Goal: Answer question/provide support: Share knowledge or assist other users

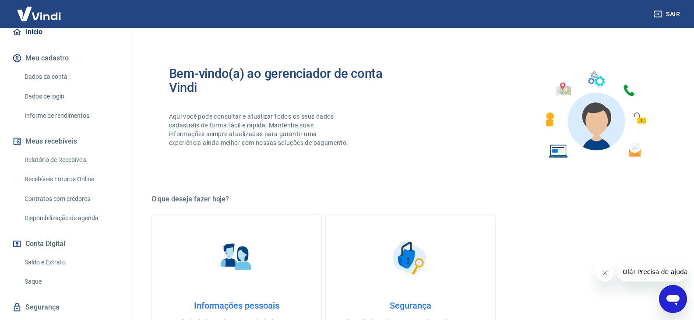
scroll to position [129, 0]
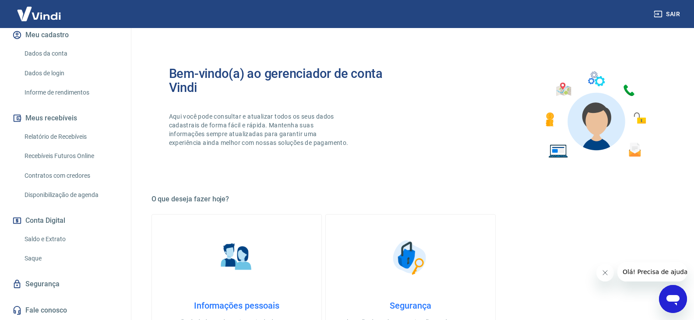
click at [53, 241] on link "Saldo e Extrato" at bounding box center [70, 239] width 99 height 18
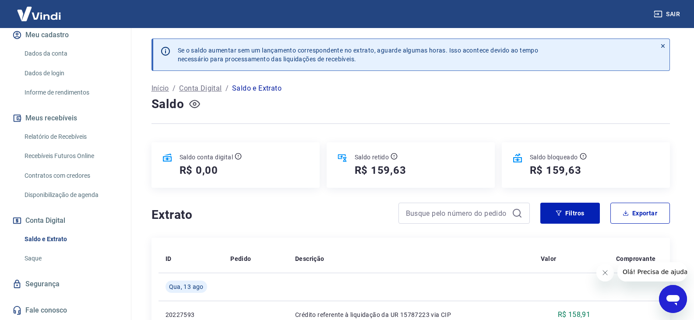
click at [201, 103] on button "button" at bounding box center [195, 104] width 14 height 14
click at [196, 102] on icon "button" at bounding box center [194, 104] width 11 height 8
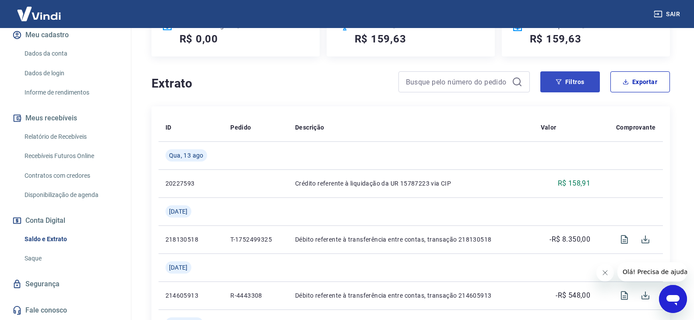
scroll to position [44, 0]
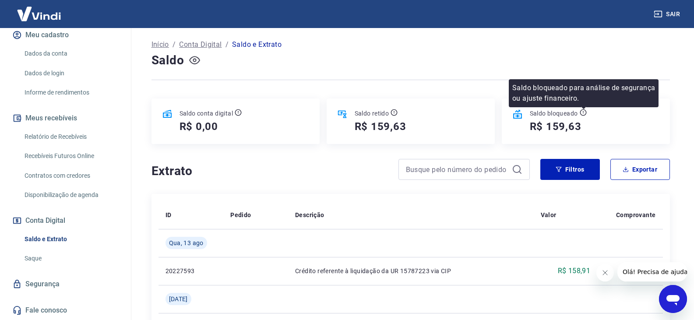
click at [584, 112] on icon at bounding box center [583, 112] width 7 height 7
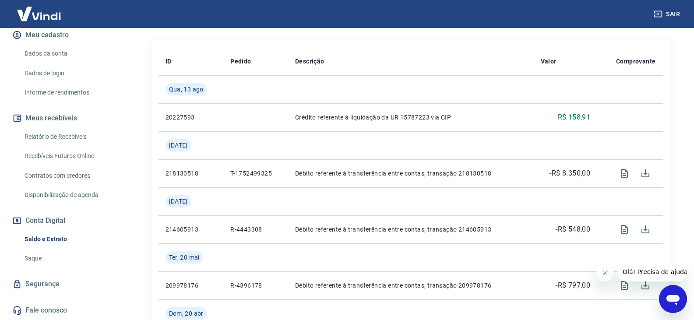
scroll to position [219, 0]
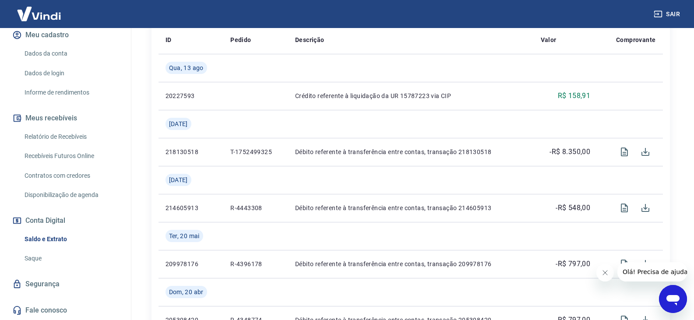
click at [38, 259] on link "Saque" at bounding box center [70, 259] width 99 height 18
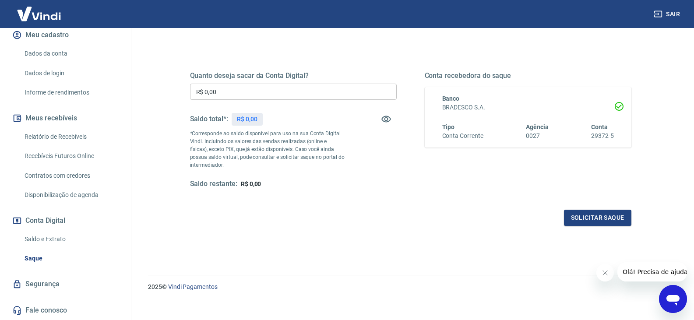
scroll to position [113, 0]
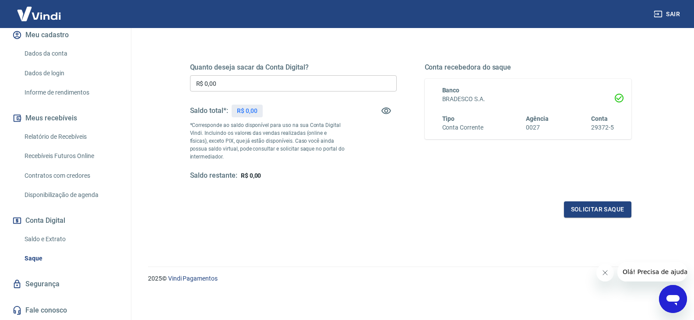
click at [676, 301] on icon "Abrir janela de mensagens" at bounding box center [672, 300] width 13 height 11
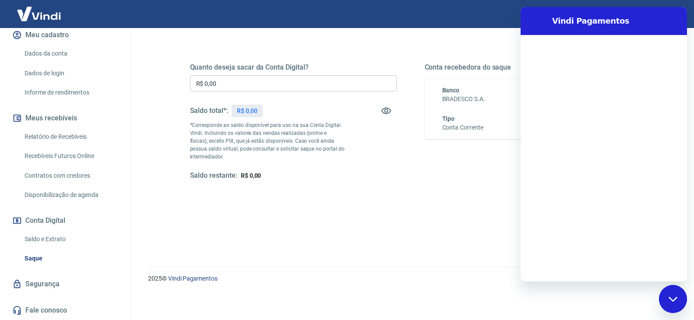
scroll to position [0, 0]
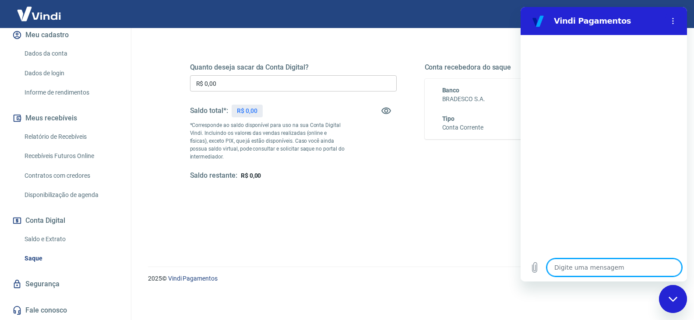
type textarea "o"
type textarea "x"
type textarea "oi"
type textarea "x"
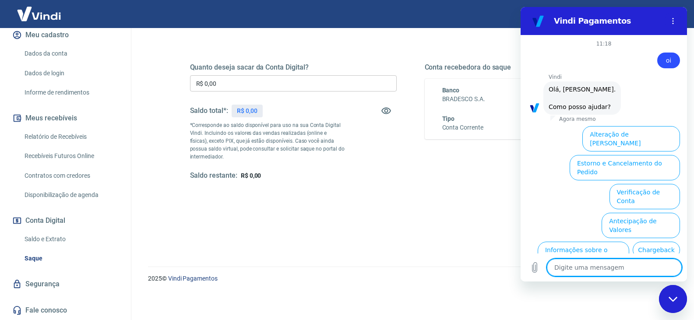
scroll to position [61, 0]
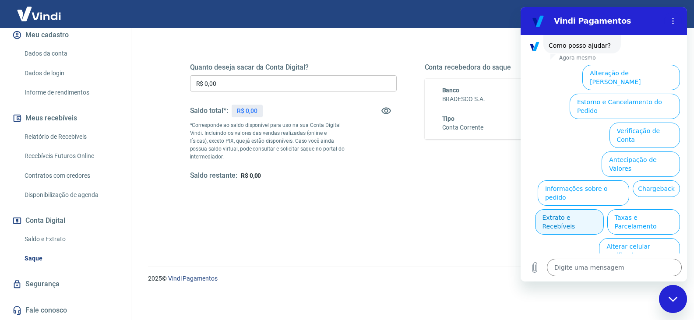
click at [604, 209] on button "Extrato e Recebíveis" at bounding box center [569, 221] width 69 height 25
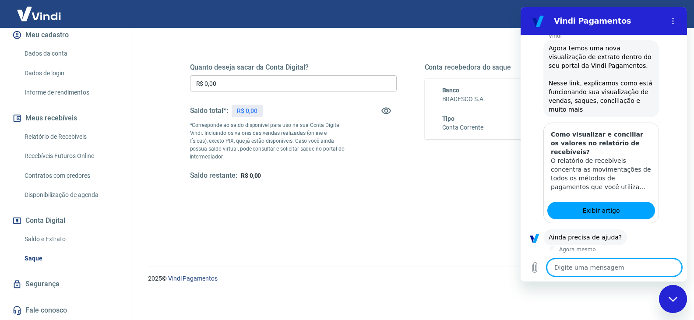
scroll to position [139, 0]
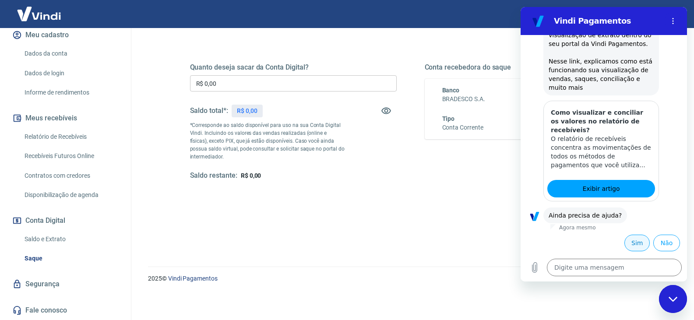
click at [629, 242] on button "Sim" at bounding box center [636, 243] width 25 height 17
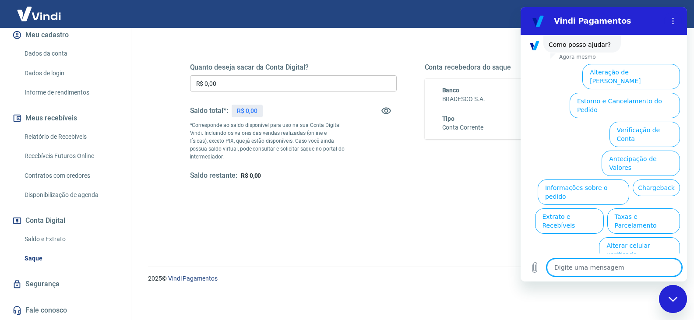
scroll to position [377, 0]
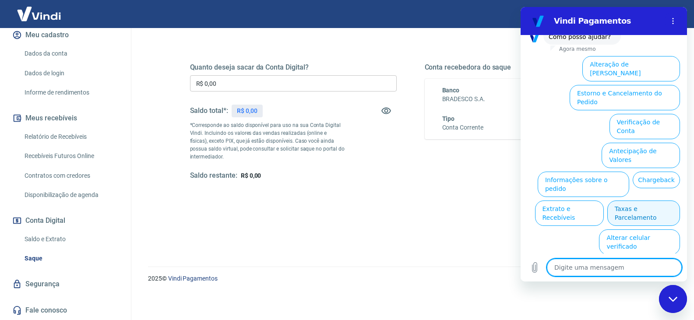
click at [637, 204] on button "Taxas e Parcelamento" at bounding box center [643, 213] width 73 height 25
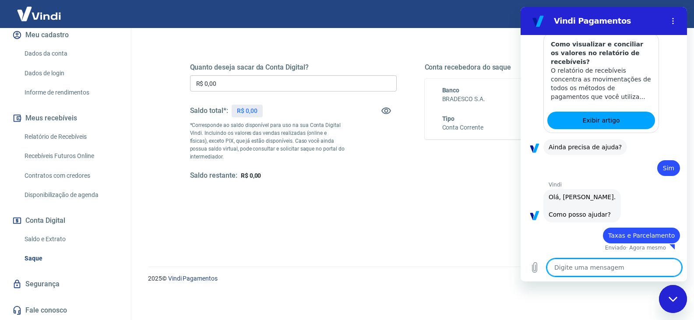
type textarea "x"
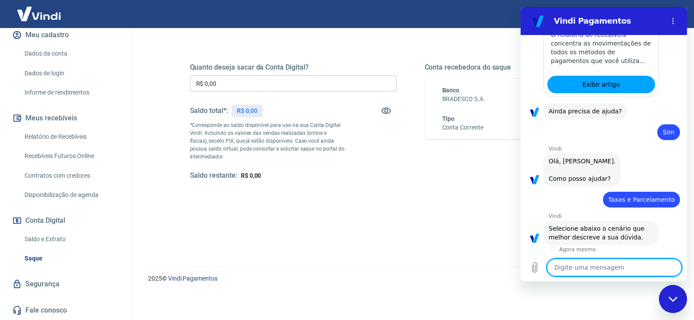
scroll to position [372, 0]
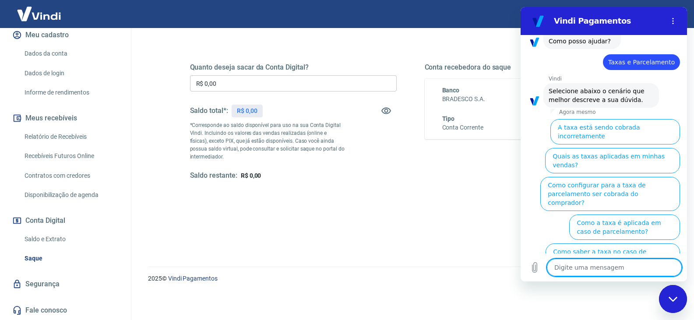
type textarea "o"
type textarea "x"
type textarea "ou"
type textarea "x"
type textarea "ouy"
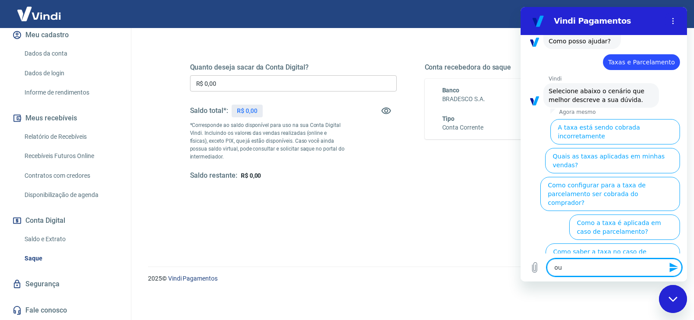
type textarea "x"
type textarea "ouyt"
type textarea "x"
type textarea "ouyto"
type textarea "x"
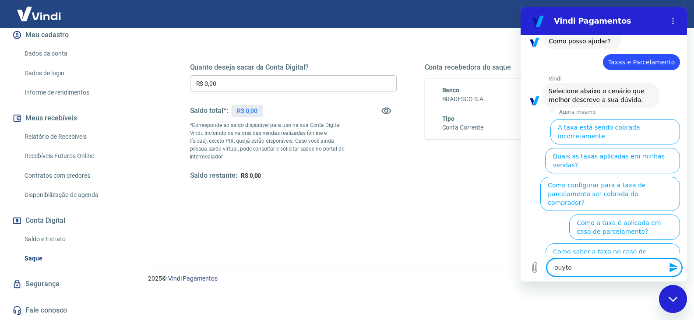
type textarea "ouyt"
type textarea "x"
type textarea "ouy"
type textarea "x"
type textarea "ou"
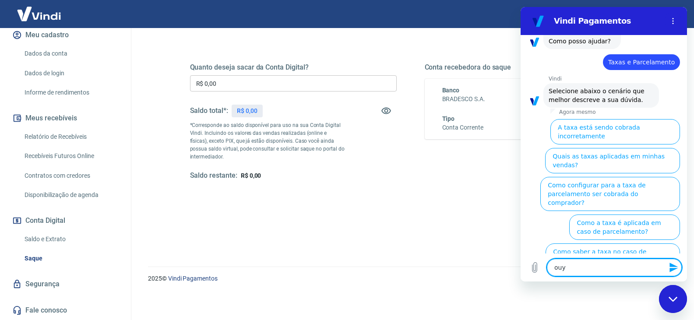
type textarea "x"
type textarea "out"
type textarea "x"
type textarea "outr"
type textarea "x"
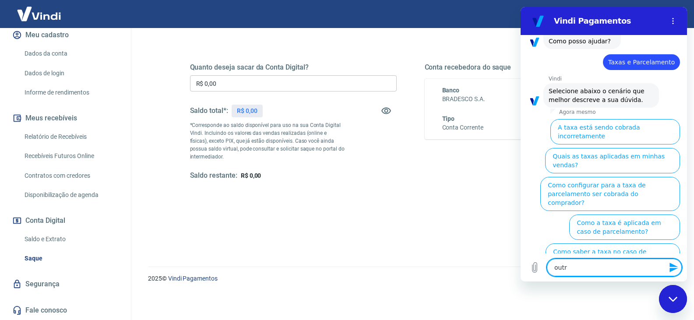
type textarea "outro"
type textarea "x"
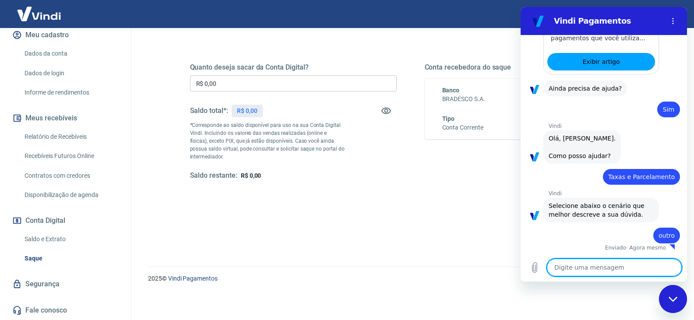
type textarea "x"
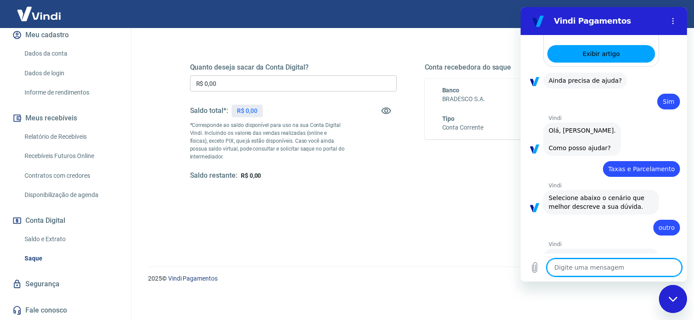
scroll to position [321, 0]
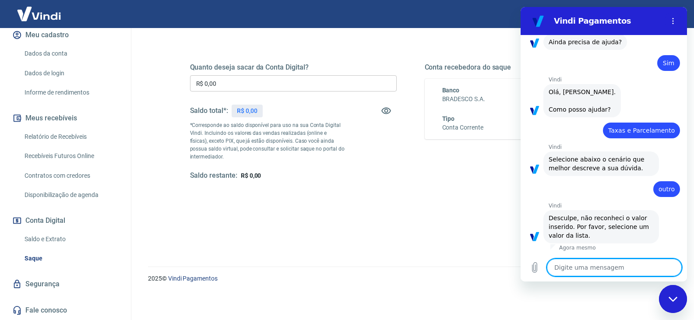
click at [579, 268] on textarea at bounding box center [614, 268] width 135 height 18
type textarea "o"
type textarea "x"
type textarea "ou"
type textarea "x"
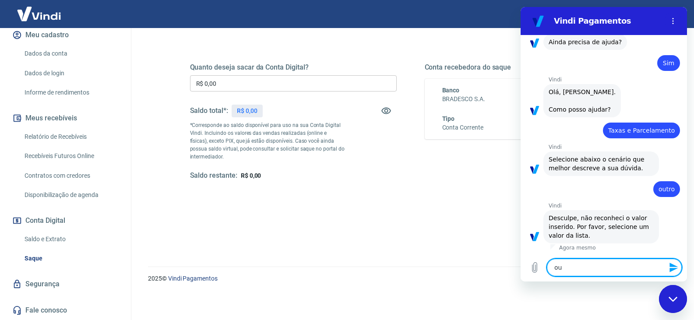
type textarea "ouy"
type textarea "x"
type textarea "ouyt"
type textarea "x"
type textarea "ouyto"
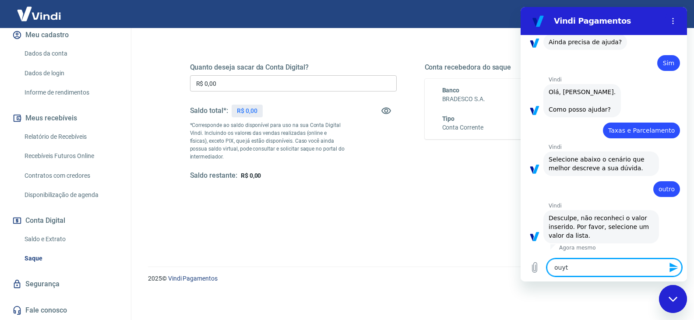
type textarea "x"
type textarea "ouyt"
type textarea "x"
type textarea "ouy"
type textarea "x"
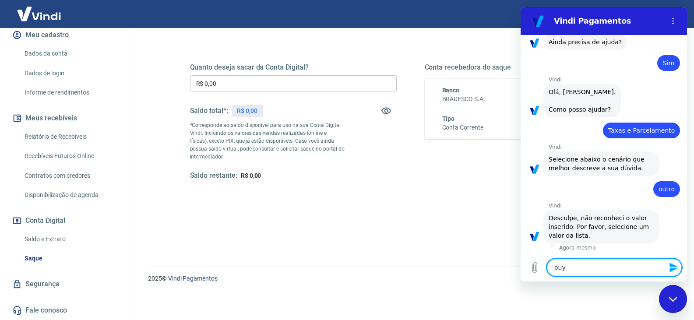
type textarea "ou"
type textarea "x"
type textarea "ouy"
type textarea "x"
type textarea "ouyt"
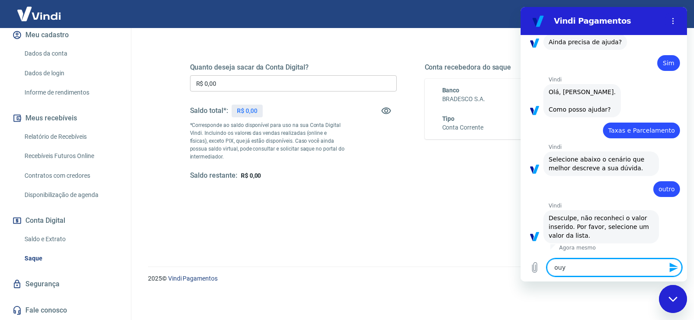
type textarea "x"
type textarea "ouy"
type textarea "x"
type textarea "ou"
type textarea "x"
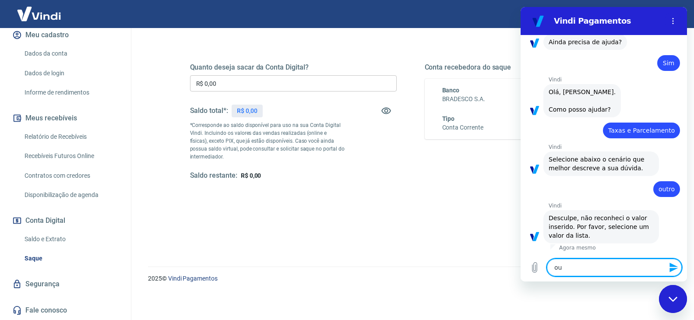
type textarea "out"
type textarea "x"
type textarea "outr"
type textarea "x"
type textarea "outro"
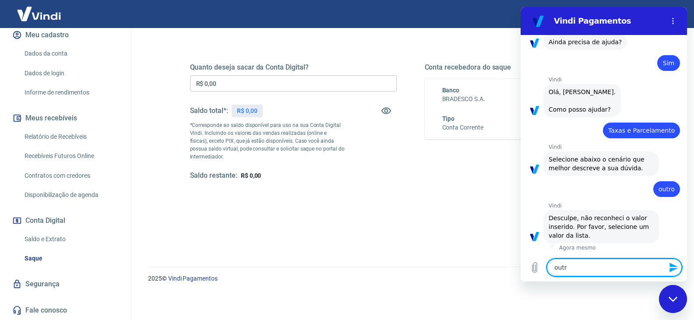
type textarea "x"
type textarea "outro7"
type textarea "x"
type textarea "outro"
type textarea "x"
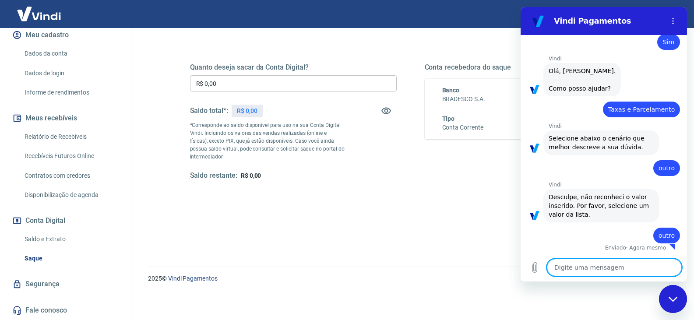
type textarea "x"
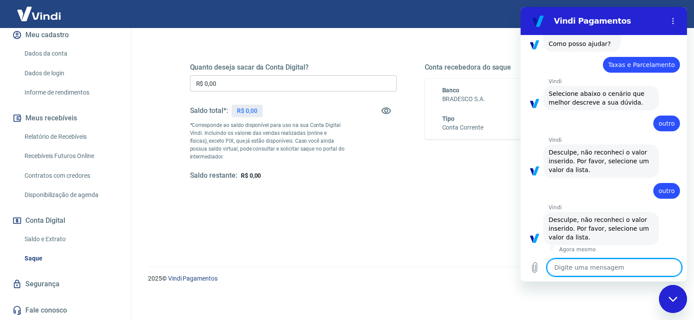
scroll to position [389, 0]
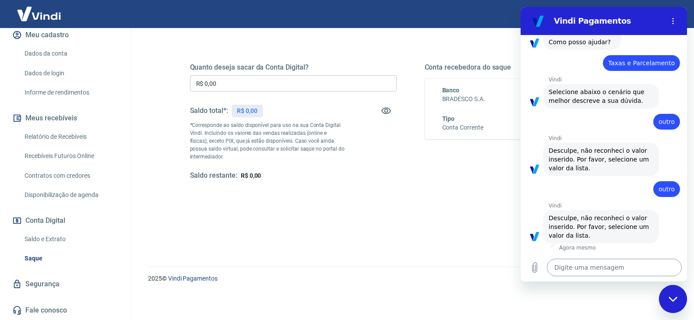
click at [561, 269] on textarea at bounding box center [614, 268] width 135 height 18
type textarea "o"
type textarea "x"
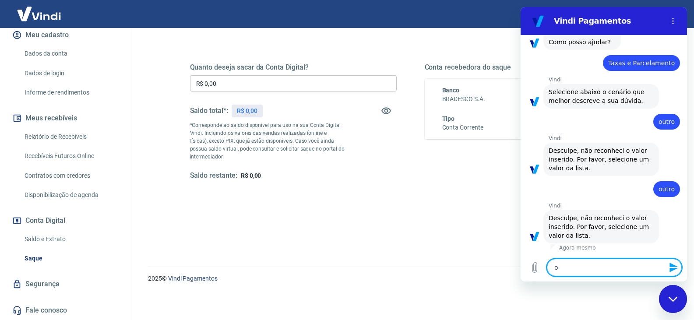
type textarea "ou"
type textarea "x"
type textarea "out"
type textarea "x"
type textarea "outr"
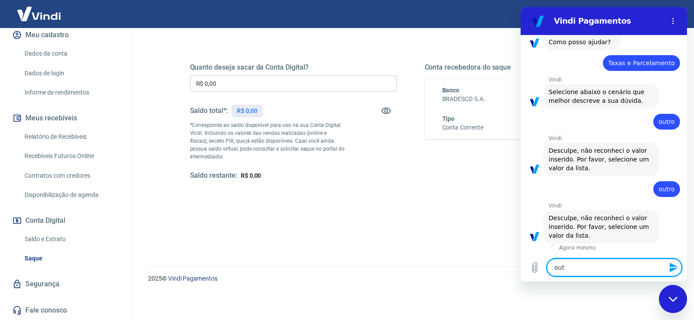
type textarea "x"
type textarea "outre"
type textarea "x"
type textarea "outr"
type textarea "x"
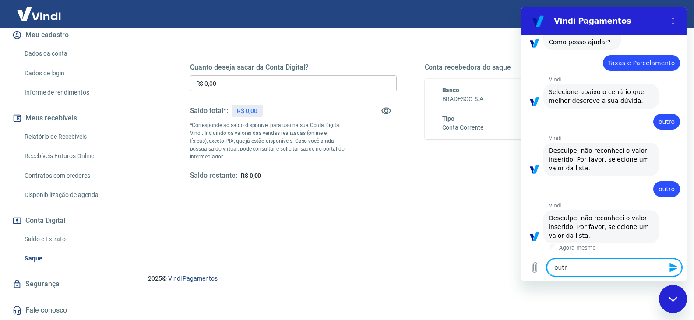
type textarea "outro"
type textarea "x"
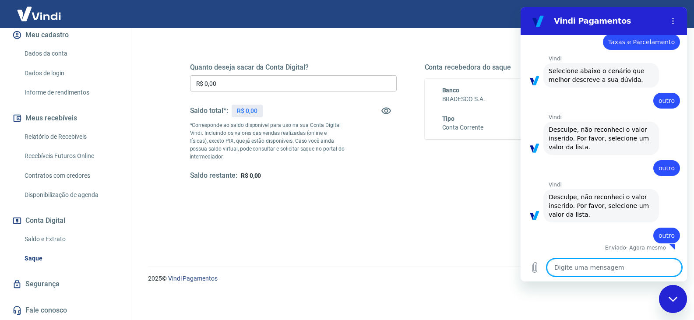
type textarea "x"
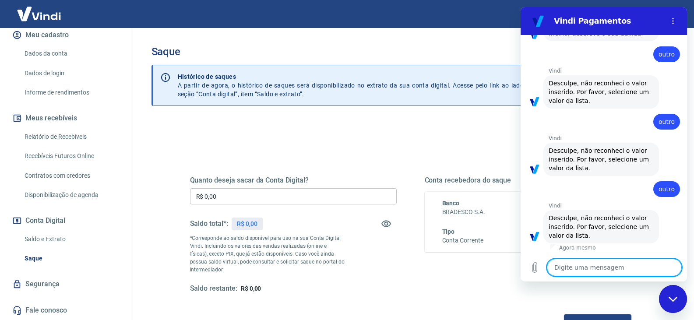
scroll to position [456, 0]
type textarea "o"
type textarea "x"
type textarea "ou"
type textarea "x"
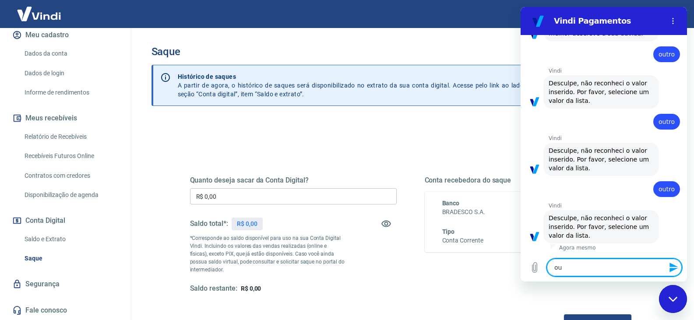
type textarea "out"
type textarea "x"
type textarea "outr"
type textarea "x"
type textarea "outro"
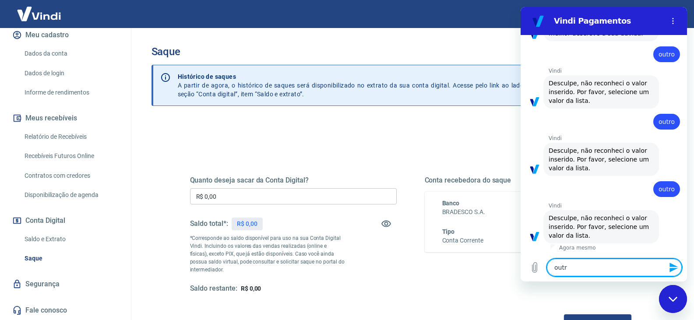
type textarea "x"
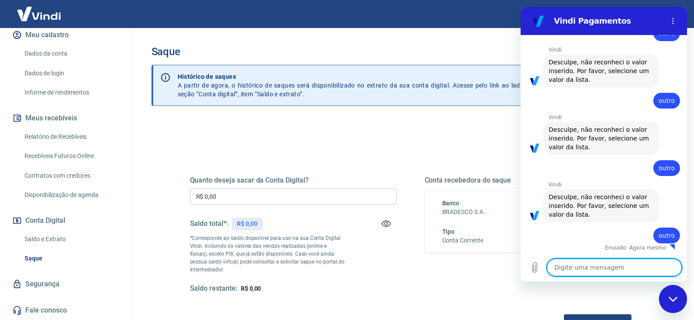
type textarea "x"
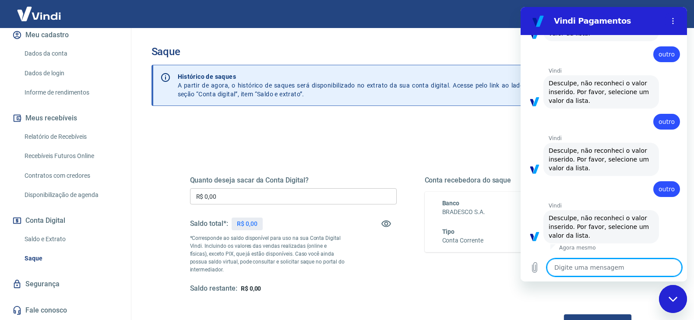
scroll to position [524, 0]
type textarea "a"
type textarea "x"
type textarea "at"
type textarea "x"
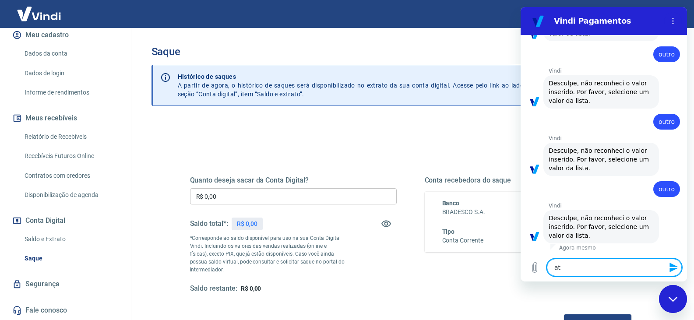
type textarea "ate"
type textarea "x"
type textarea "aten"
type textarea "x"
type textarea "atend"
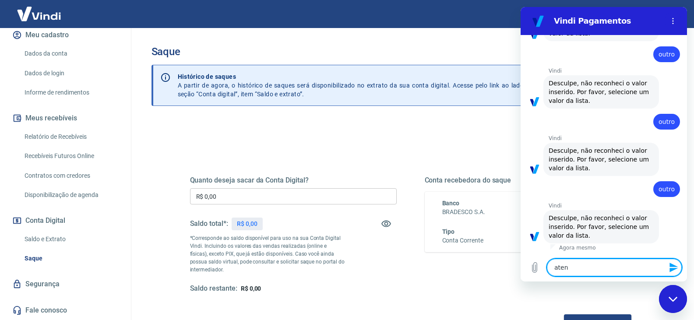
type textarea "x"
type textarea "atendi"
type textarea "x"
type textarea "atendim"
type textarea "x"
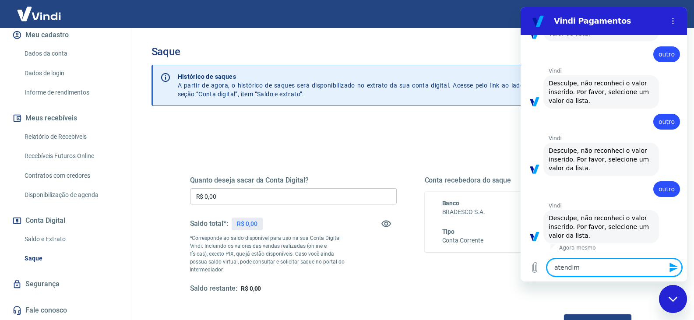
type textarea "atendime"
type textarea "x"
type textarea "atendimen"
type textarea "x"
type textarea "atendiment"
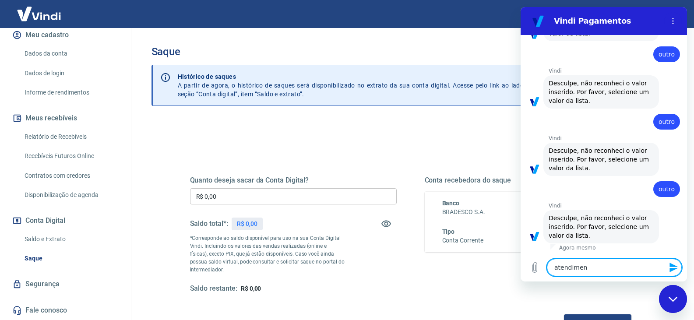
type textarea "x"
type textarea "atendimento"
type textarea "x"
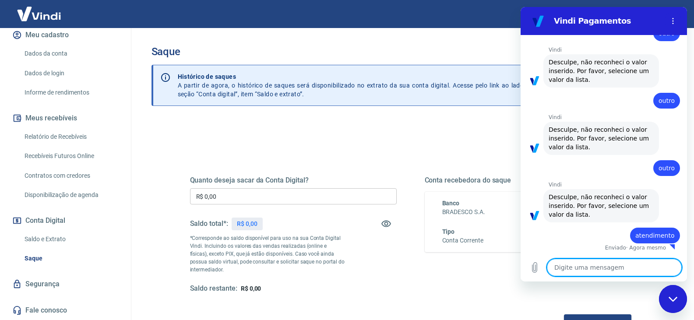
type textarea "x"
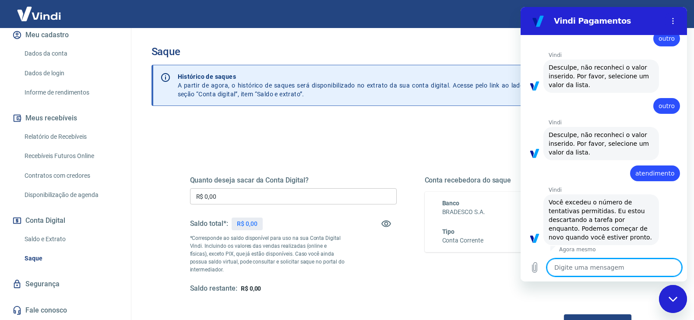
scroll to position [609, 0]
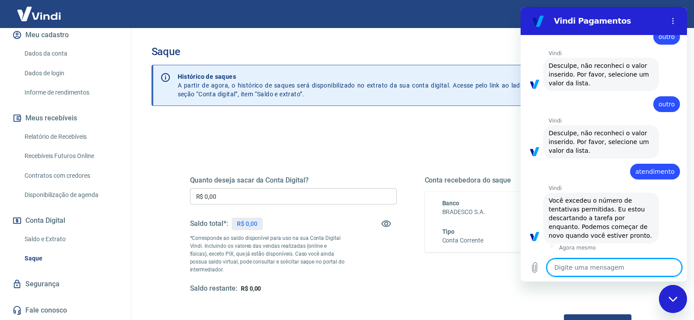
type textarea "o"
type textarea "x"
type textarea "oi"
type textarea "x"
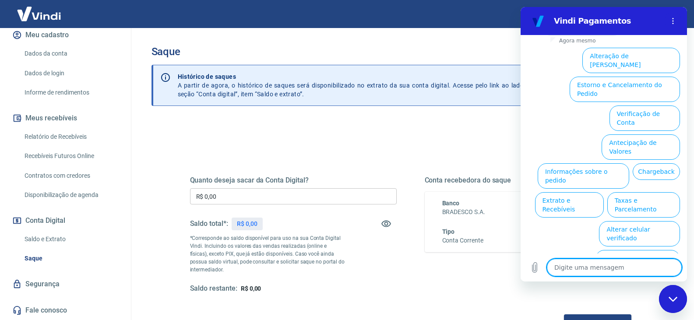
scroll to position [866, 0]
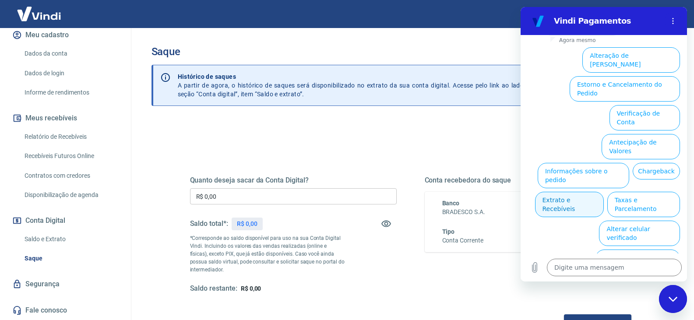
click at [604, 192] on button "Extrato e Recebíveis" at bounding box center [569, 204] width 69 height 25
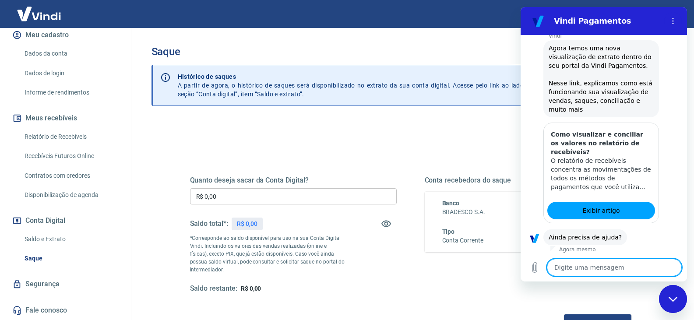
scroll to position [944, 0]
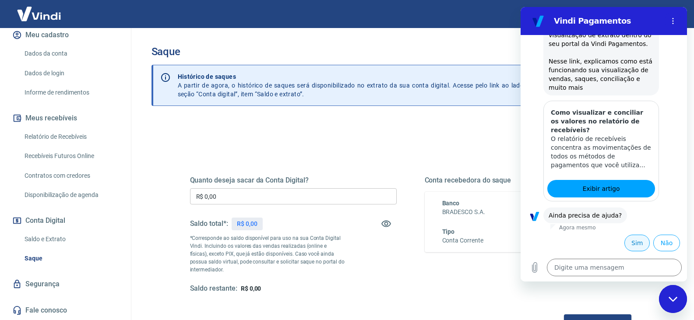
click at [629, 245] on button "Sim" at bounding box center [636, 243] width 25 height 17
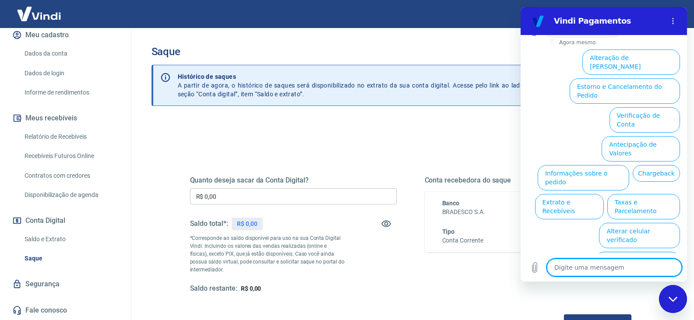
scroll to position [1181, 0]
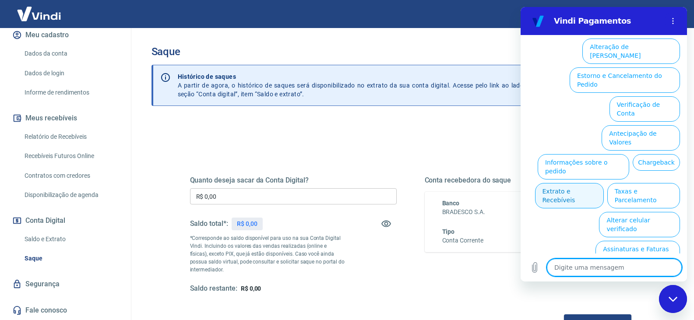
click at [604, 185] on button "Extrato e Recebíveis" at bounding box center [569, 195] width 69 height 25
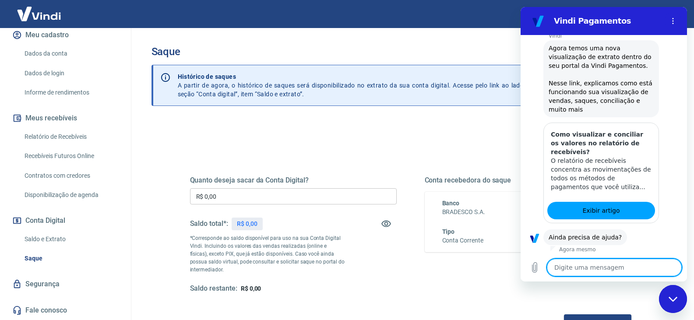
scroll to position [1259, 0]
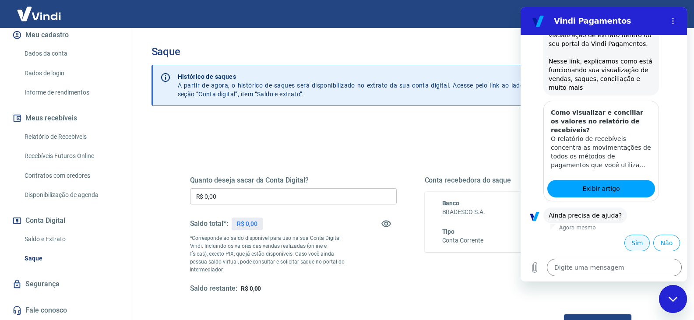
click at [628, 245] on button "Sim" at bounding box center [636, 243] width 25 height 17
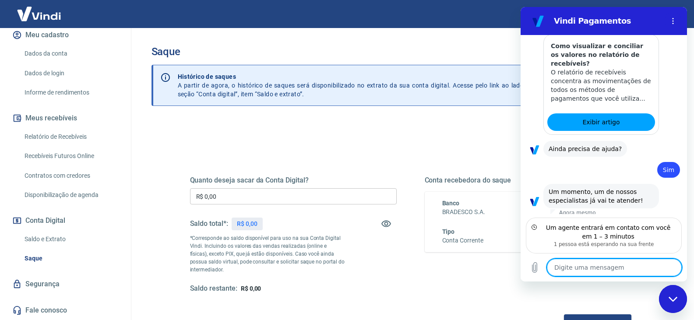
scroll to position [1330, 0]
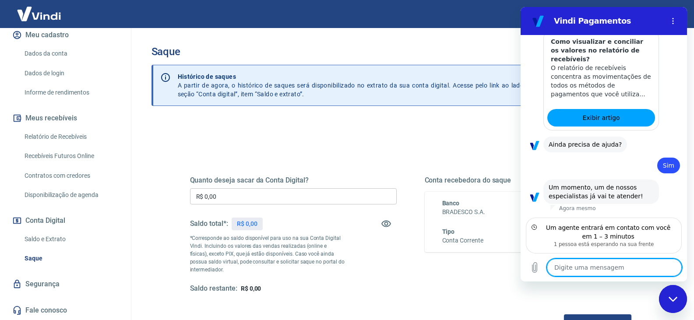
click at [581, 271] on textarea at bounding box center [614, 268] width 135 height 18
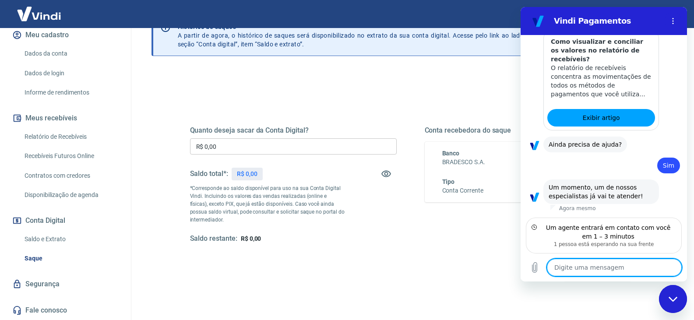
scroll to position [113, 0]
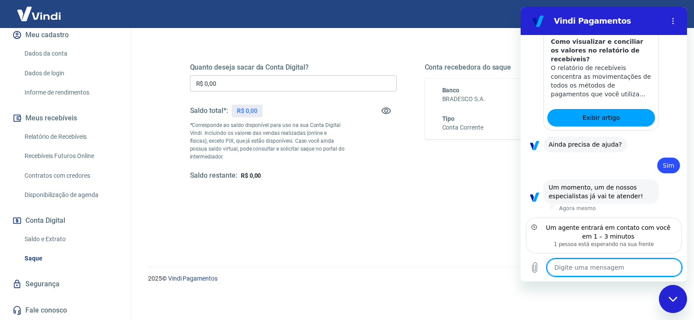
click at [593, 267] on textarea at bounding box center [614, 268] width 135 height 18
click at [610, 269] on textarea at bounding box center [614, 268] width 135 height 18
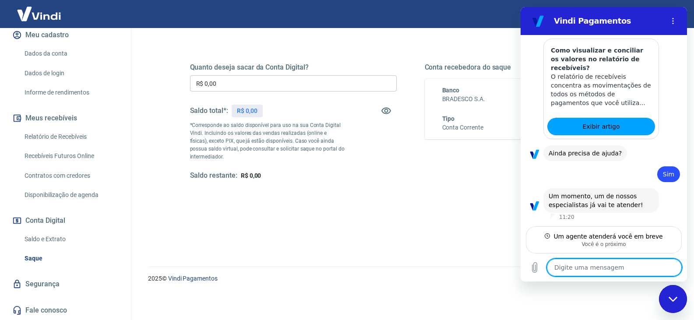
scroll to position [1321, 0]
click at [600, 269] on textarea at bounding box center [614, 268] width 135 height 18
click at [600, 267] on textarea at bounding box center [614, 268] width 135 height 18
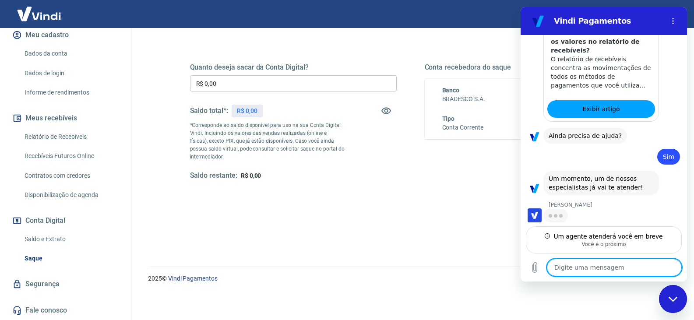
type textarea "x"
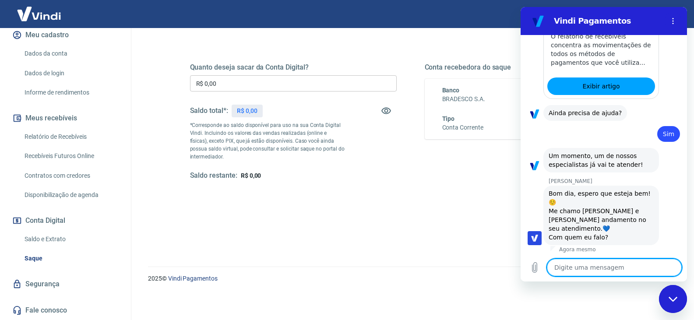
scroll to position [1363, 0]
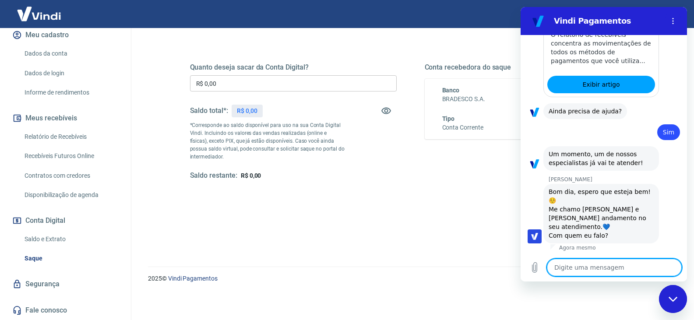
type textarea "o"
type textarea "x"
type textarea "oi"
type textarea "x"
type textarea "oi"
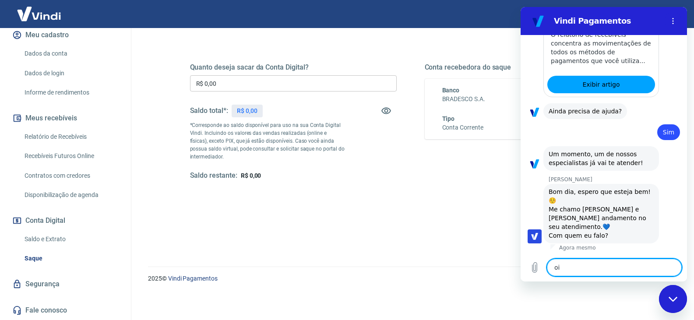
type textarea "x"
type textarea "oi g"
type textarea "x"
type textarea "oi ga"
type textarea "x"
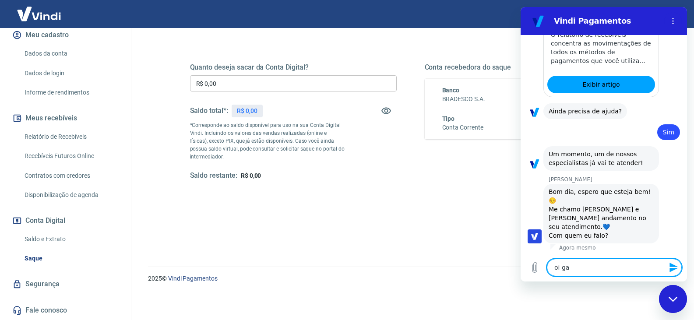
type textarea "oi gab"
type textarea "x"
type textarea "oi gabr"
type textarea "x"
type textarea "oi gabri"
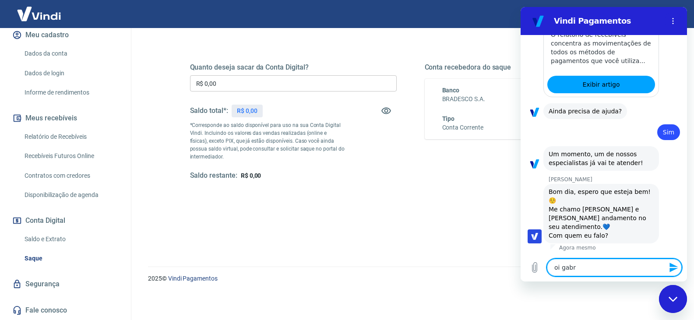
type textarea "x"
type textarea "oi gabrie"
type textarea "x"
type textarea "oi gabriel"
type textarea "x"
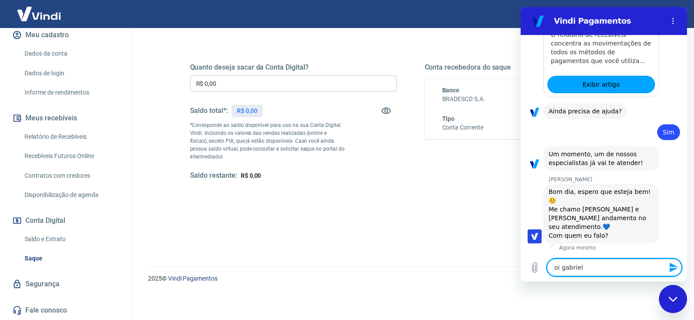
type textarea "oi [PERSON_NAME]"
type textarea "x"
type textarea "oi gabriele,"
type textarea "x"
type textarea "oi gabriele,"
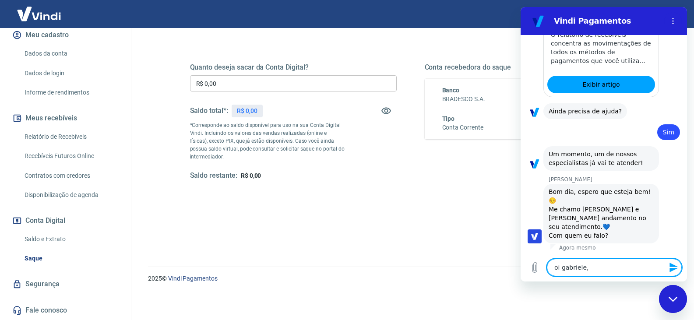
type textarea "x"
type textarea "oi gabriele, b"
type textarea "x"
type textarea "oi gabriele, bo"
type textarea "x"
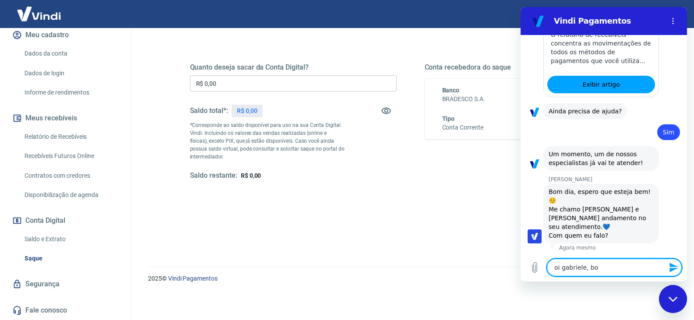
type textarea "oi gabriele, bom"
type textarea "x"
type textarea "oi gabriele, bom"
type textarea "x"
type textarea "oi gabriele, bom d"
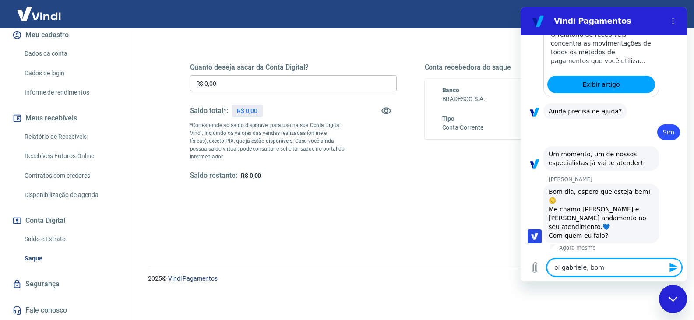
type textarea "x"
type textarea "oi gabriele, bom di"
type textarea "x"
type textarea "oi gabriele, bom dia"
type textarea "x"
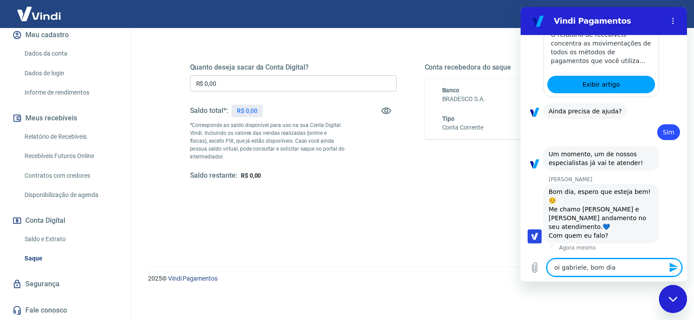
type textarea "oi gabriele, bom dia"
type textarea "x"
type textarea "oi gabriele, bom dia t"
type textarea "x"
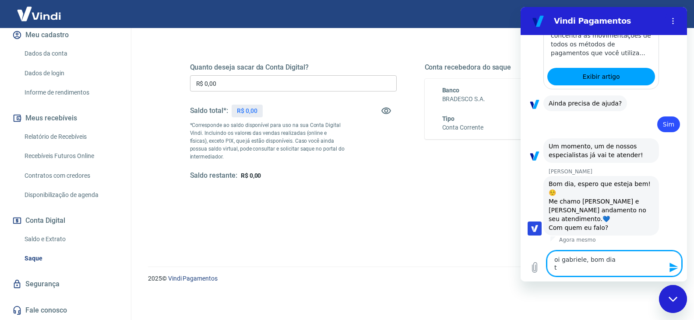
type textarea "oi gabriele, bom dia tu"
type textarea "x"
type textarea "oi [PERSON_NAME], bom dia tud"
type textarea "x"
type textarea "oi [PERSON_NAME], bom dia tudo"
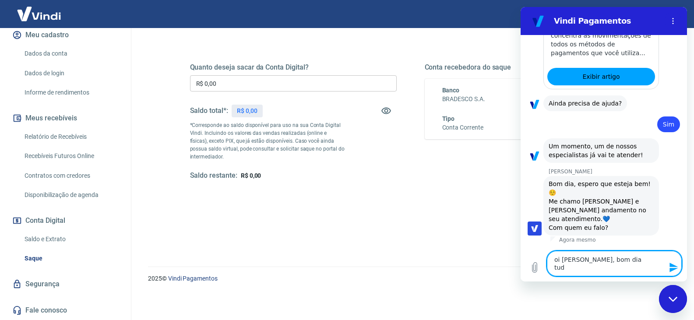
type textarea "x"
type textarea "oi [PERSON_NAME], bom dia tudo"
type textarea "x"
type textarea "oi [PERSON_NAME], bom dia tudo b"
type textarea "x"
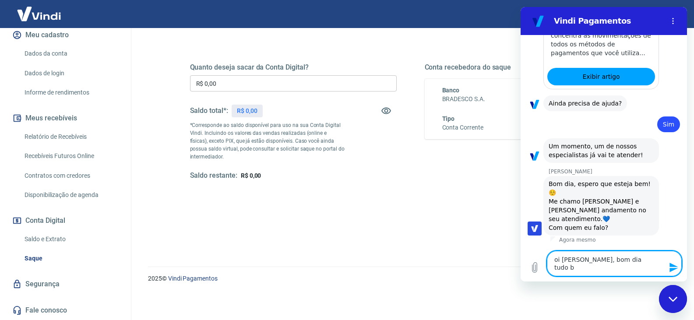
type textarea "oi [PERSON_NAME], bom dia tudo be"
type textarea "x"
type textarea "oi [PERSON_NAME], bom dia tudo bem"
type textarea "x"
type textarea "oi [PERSON_NAME], bom dia tudo bem"
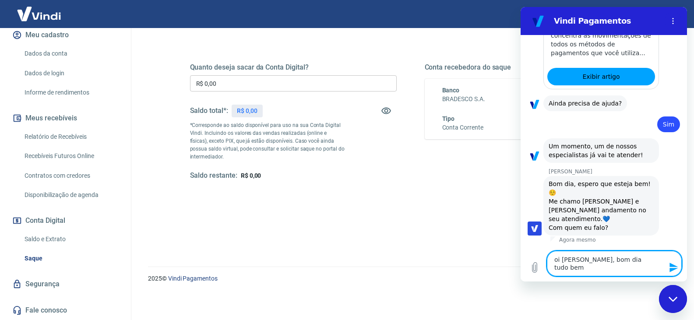
type textarea "x"
type textarea "oi [PERSON_NAME], bom dia tudo bem ?"
type textarea "x"
type textarea "oi [PERSON_NAME], bom dia tudo bem ?"
type textarea "x"
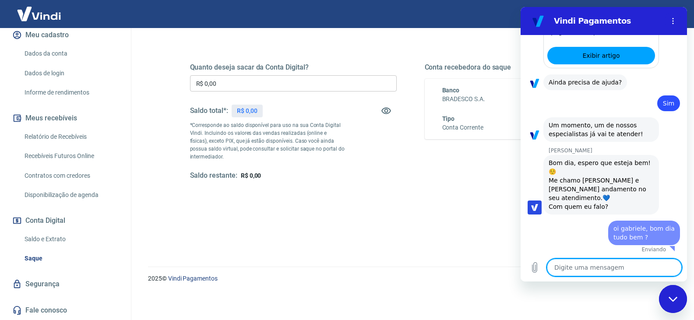
type textarea "x"
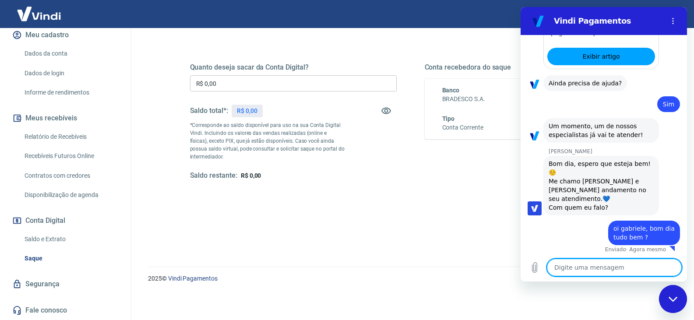
type textarea "e"
type textarea "x"
type textarea "eu"
type textarea "x"
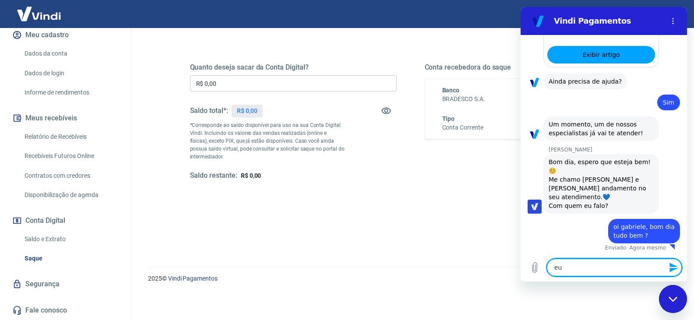
type textarea "eu"
type textarea "x"
type textarea "eu s"
type textarea "x"
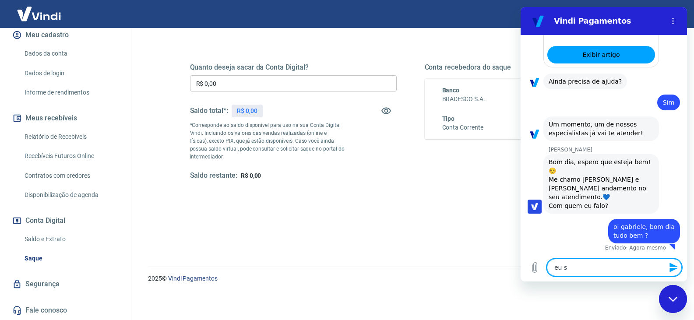
type textarea "eu so"
type textarea "x"
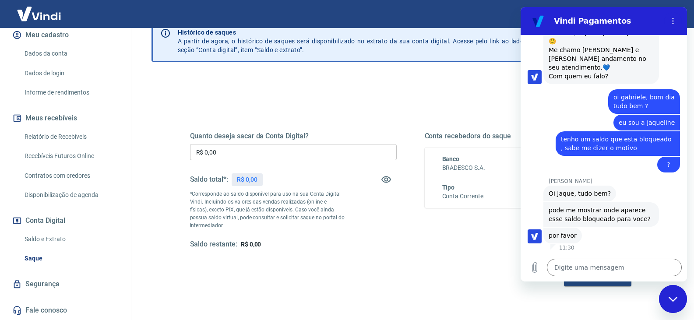
scroll to position [44, 0]
click at [594, 262] on textarea at bounding box center [614, 268] width 135 height 18
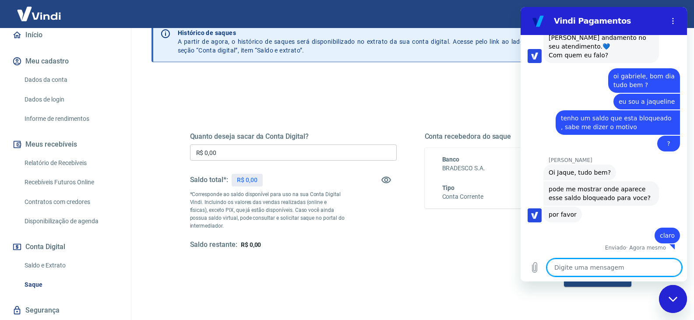
scroll to position [129, 0]
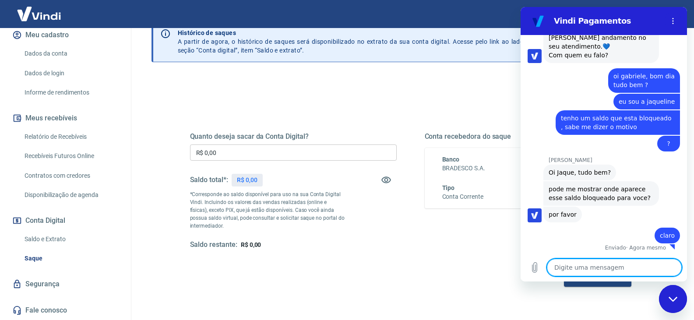
click at [53, 234] on link "Saldo e Extrato" at bounding box center [70, 239] width 99 height 18
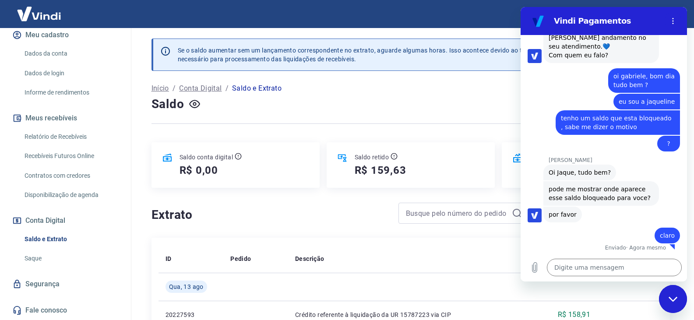
click at [677, 298] on icon "Fechar janela de mensagens" at bounding box center [673, 299] width 9 height 6
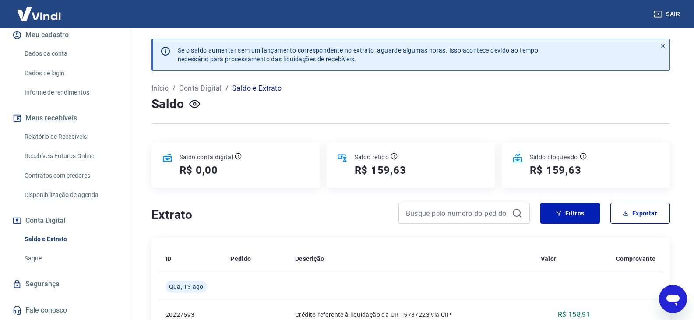
click at [665, 304] on icon "Abrir janela de mensagens" at bounding box center [673, 299] width 16 height 16
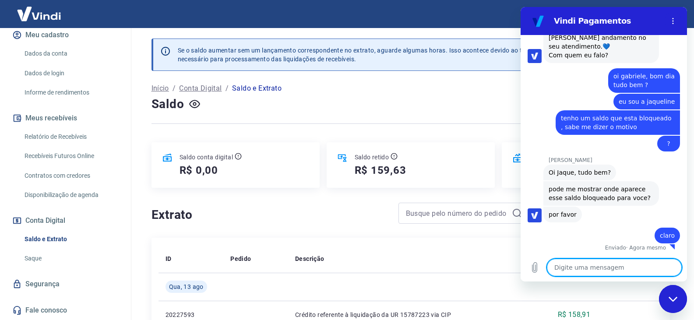
click at [525, 262] on div "Digite uma mensagem x" at bounding box center [604, 267] width 166 height 28
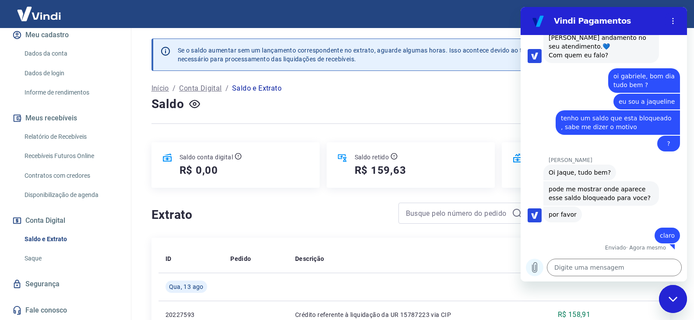
click at [535, 270] on icon "Carregar arquivo" at bounding box center [534, 267] width 11 height 11
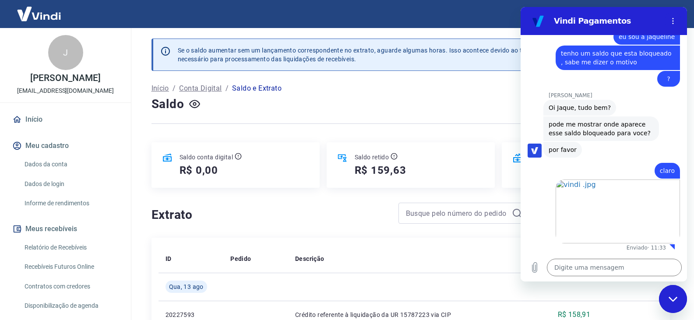
click at [384, 169] on h5 "R$ 159,63" at bounding box center [381, 170] width 52 height 14
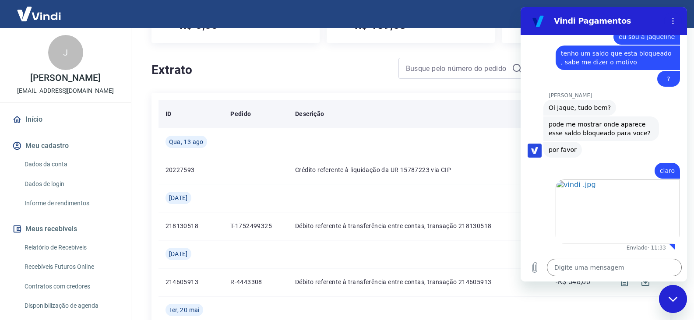
scroll to position [131, 0]
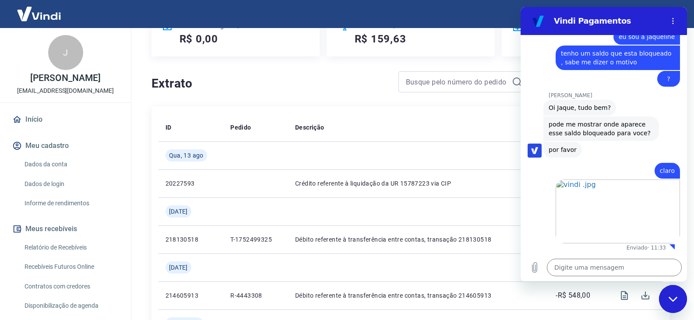
click at [671, 291] on div "Fechar janela de mensagens" at bounding box center [673, 299] width 26 height 26
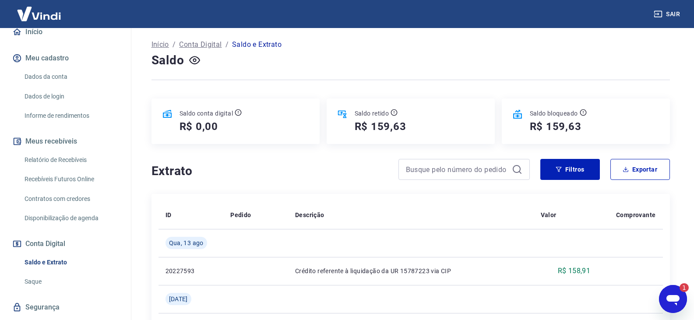
scroll to position [0, 0]
click at [670, 299] on icon "Abrir janela de mensagens, 1 mensagem não lida" at bounding box center [672, 300] width 13 height 11
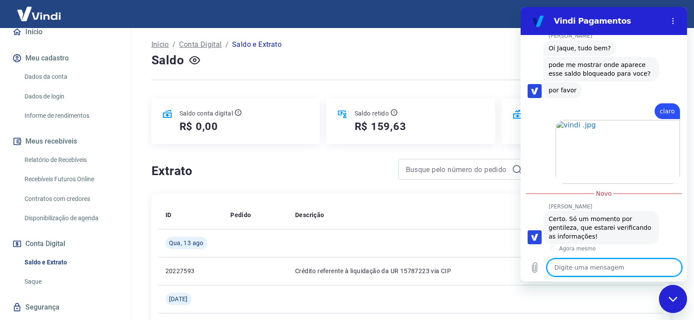
scroll to position [1669, 0]
click at [589, 267] on textarea at bounding box center [614, 268] width 135 height 18
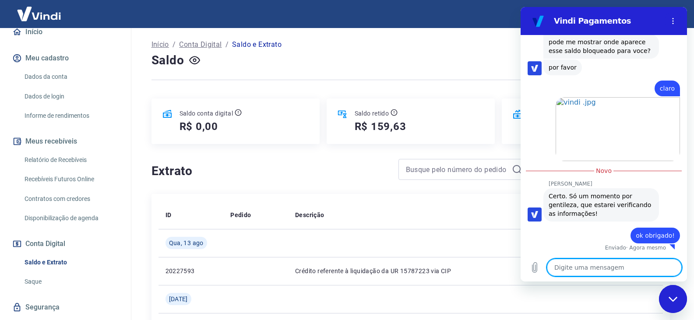
scroll to position [1690, 0]
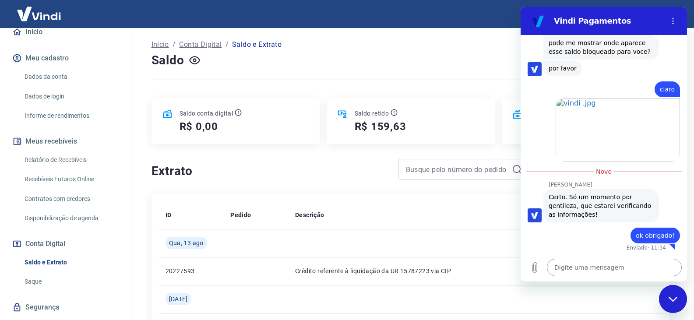
click at [607, 268] on textarea at bounding box center [614, 268] width 135 height 18
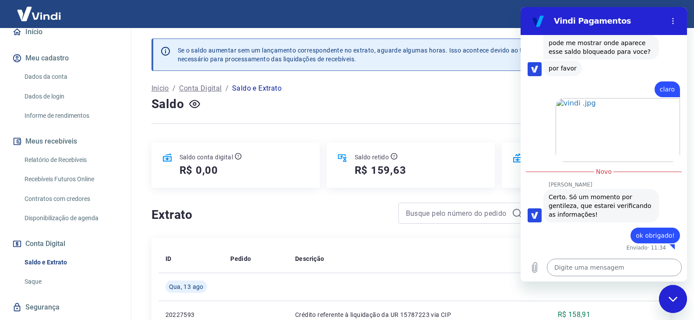
click at [611, 263] on textarea at bounding box center [614, 268] width 135 height 18
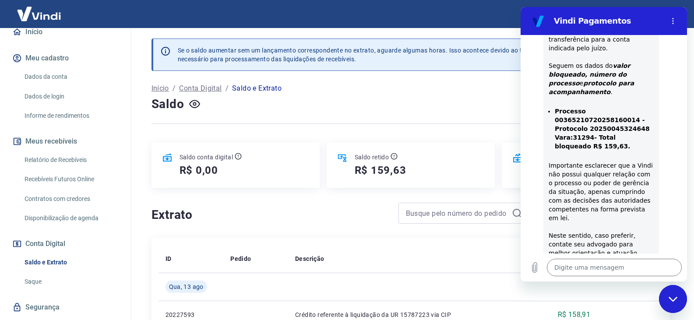
scroll to position [2063, 0]
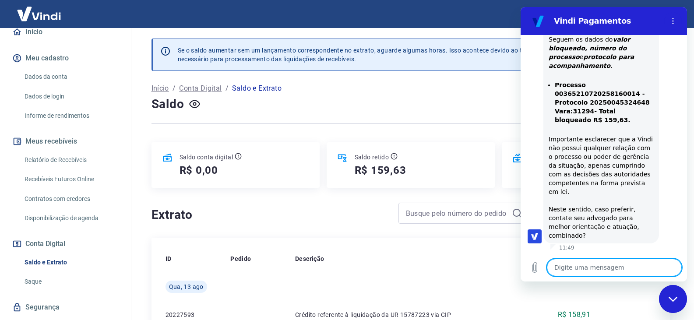
click at [572, 269] on textarea at bounding box center [614, 268] width 135 height 18
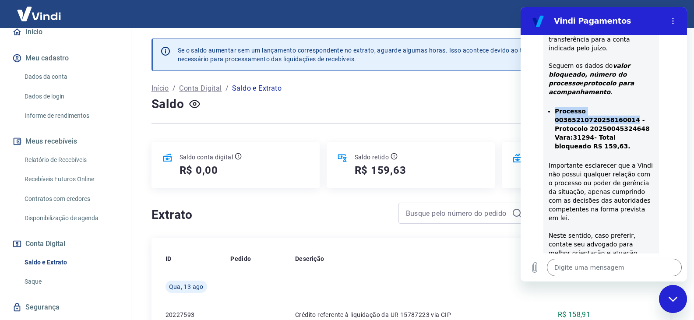
drag, startPoint x: 626, startPoint y: 144, endPoint x: 553, endPoint y: 139, distance: 73.3
click at [553, 139] on ul "Processo 00365210720258160014 - Protocolo 20250045324648 Vara:31294- Total bloq…" at bounding box center [601, 129] width 105 height 44
copy strong "Processo 00365210720258160014"
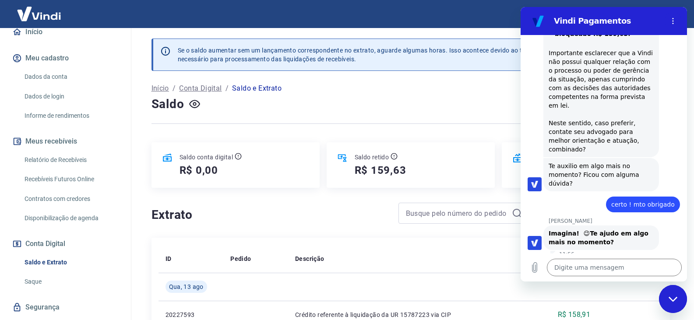
scroll to position [2156, 0]
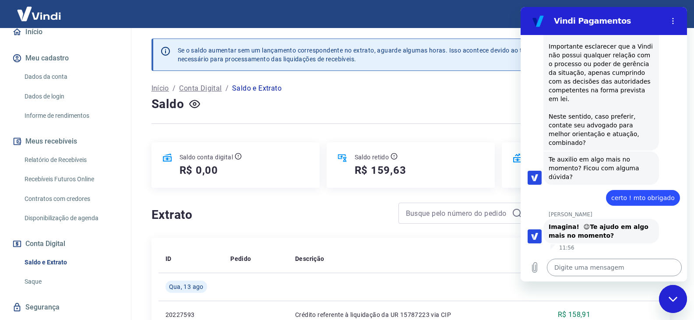
click at [579, 273] on textarea at bounding box center [614, 268] width 135 height 18
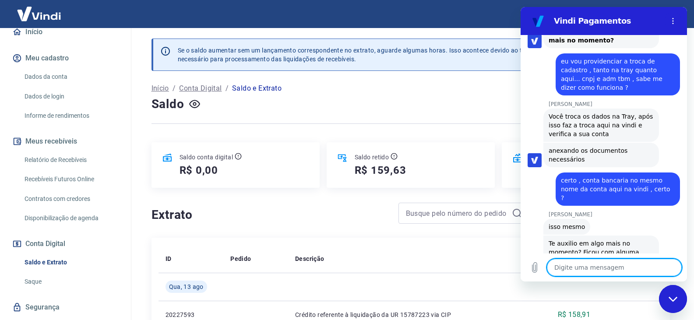
scroll to position [2503, 0]
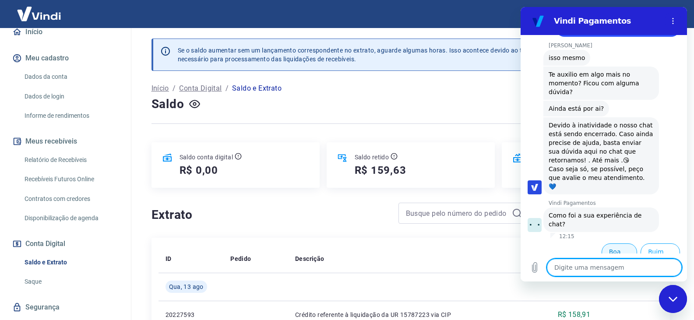
click at [615, 244] on button "Boa 👍" at bounding box center [619, 255] width 35 height 25
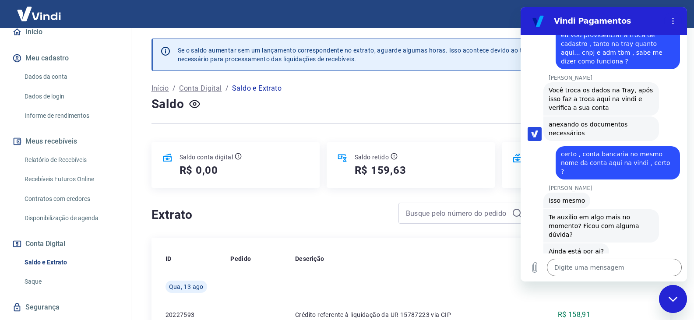
scroll to position [2578, 0]
